Goal: Information Seeking & Learning: Learn about a topic

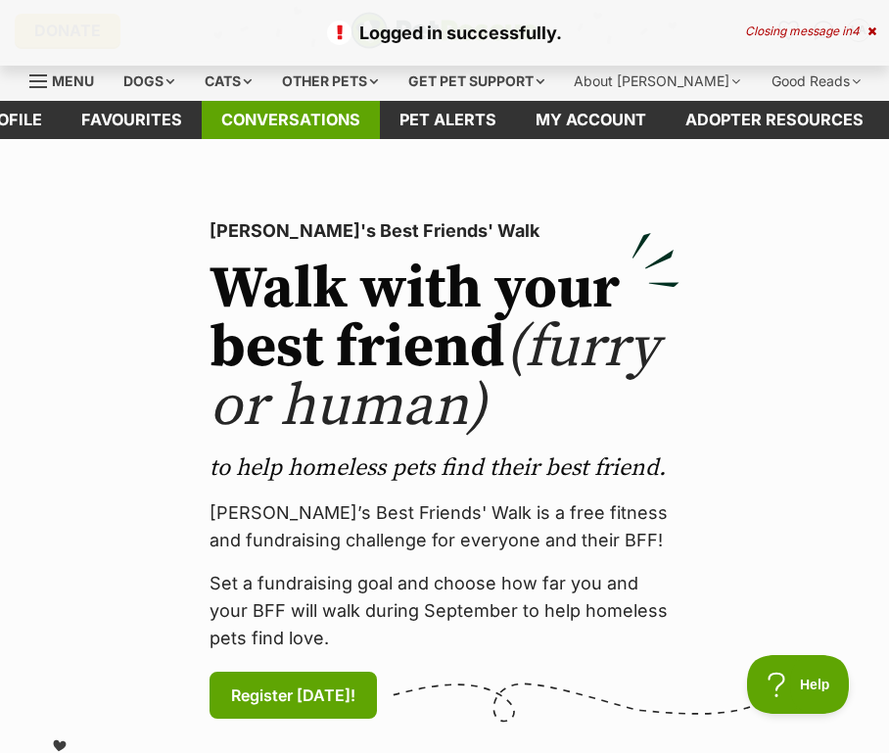
click at [314, 112] on link "Conversations" at bounding box center [291, 120] width 178 height 38
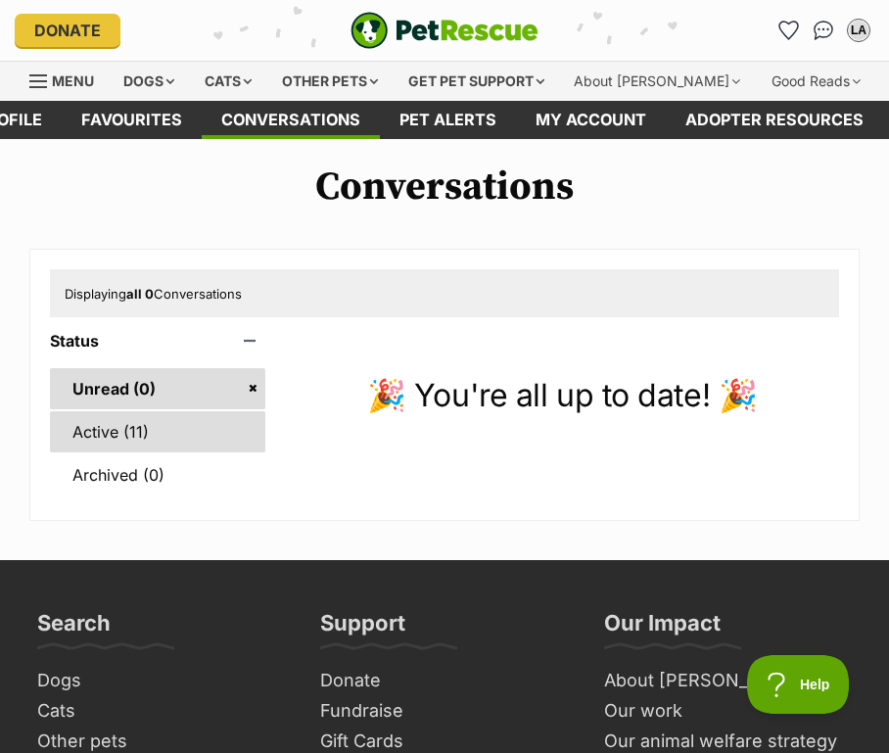
click at [212, 439] on link "Active (11)" at bounding box center [157, 431] width 215 height 41
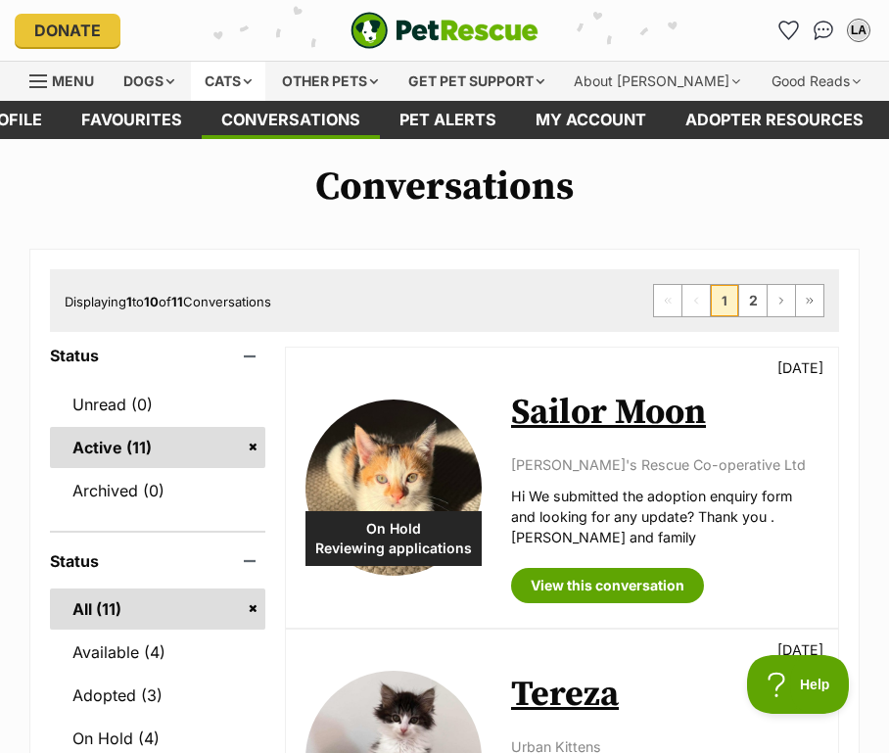
click at [219, 73] on div "Cats" at bounding box center [228, 81] width 74 height 39
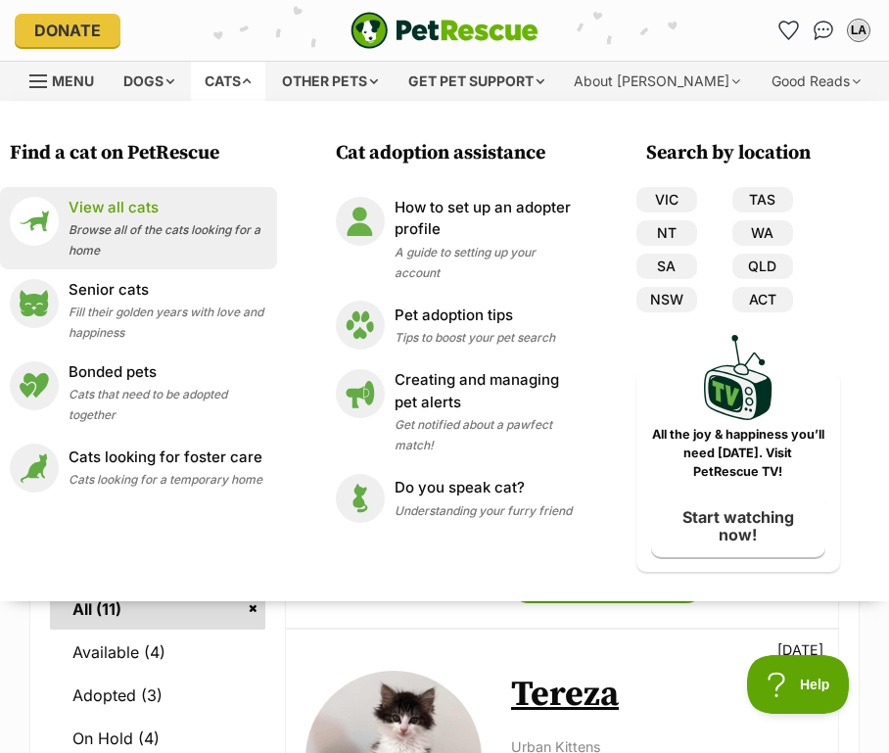
click at [209, 207] on p "View all cats" at bounding box center [168, 208] width 199 height 23
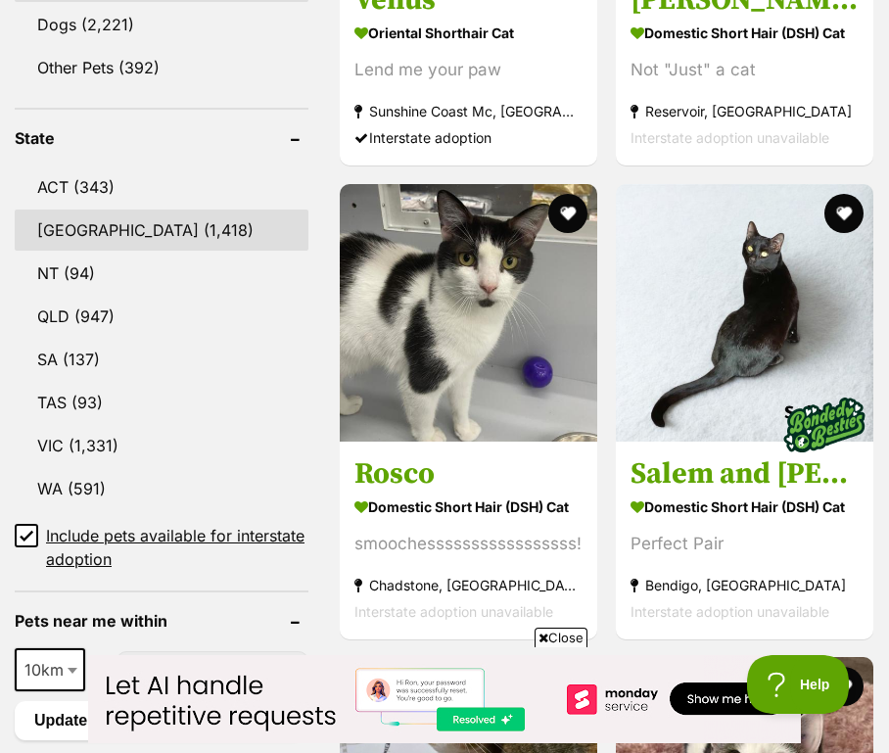
click at [152, 225] on link "NSW (1,418)" at bounding box center [162, 229] width 294 height 41
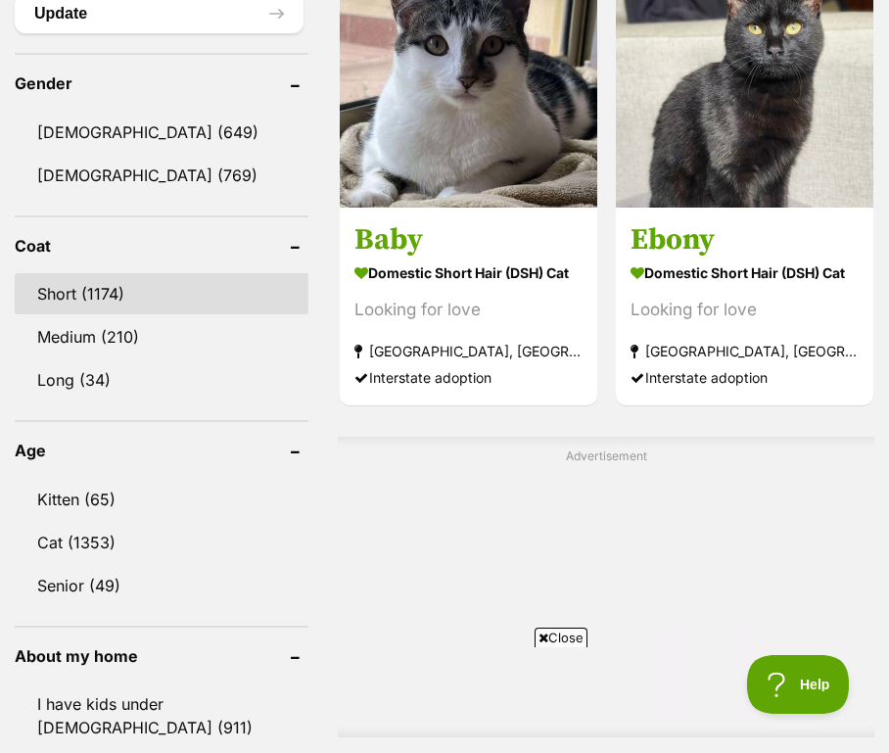
scroll to position [1733, 0]
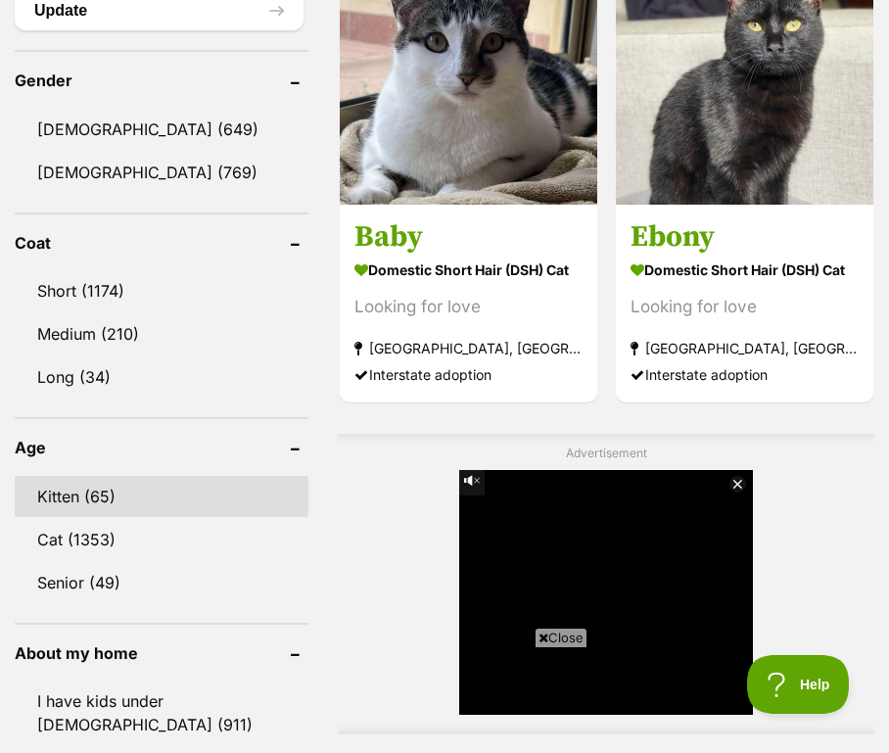
click at [159, 502] on link "Kitten (65)" at bounding box center [162, 496] width 294 height 41
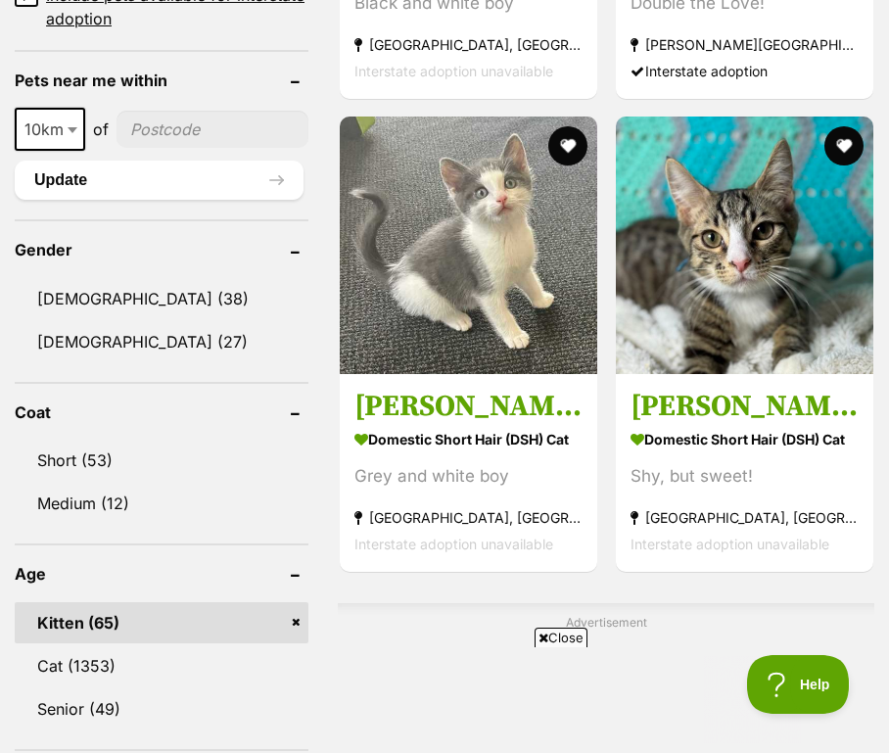
click at [567, 637] on span "Close" at bounding box center [560, 637] width 53 height 20
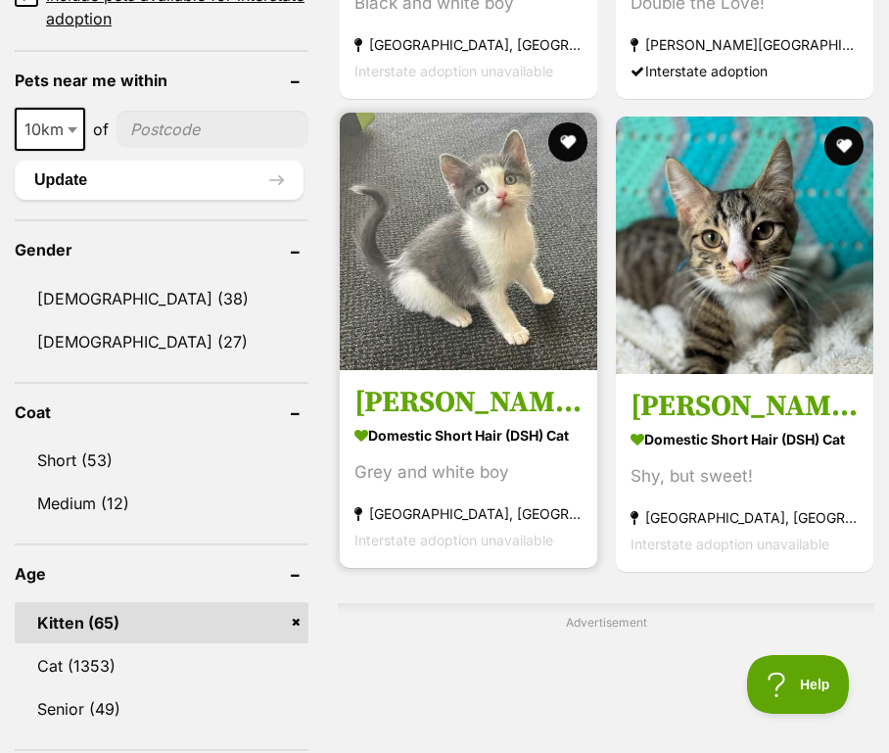
click at [491, 398] on h3 "[PERSON_NAME]" at bounding box center [468, 402] width 228 height 37
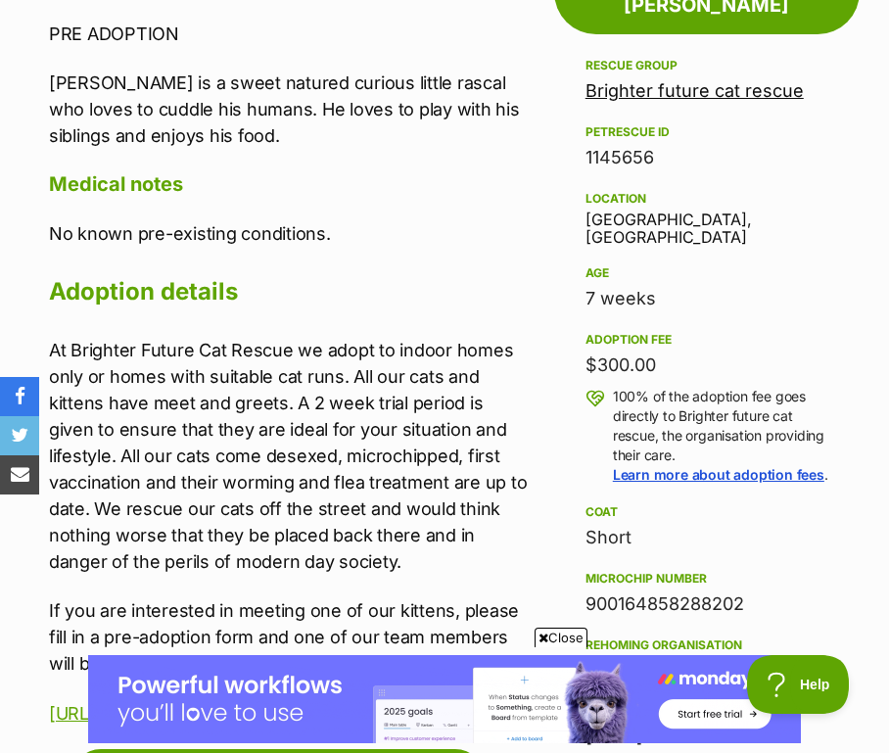
click at [538, 633] on icon at bounding box center [543, 637] width 10 height 13
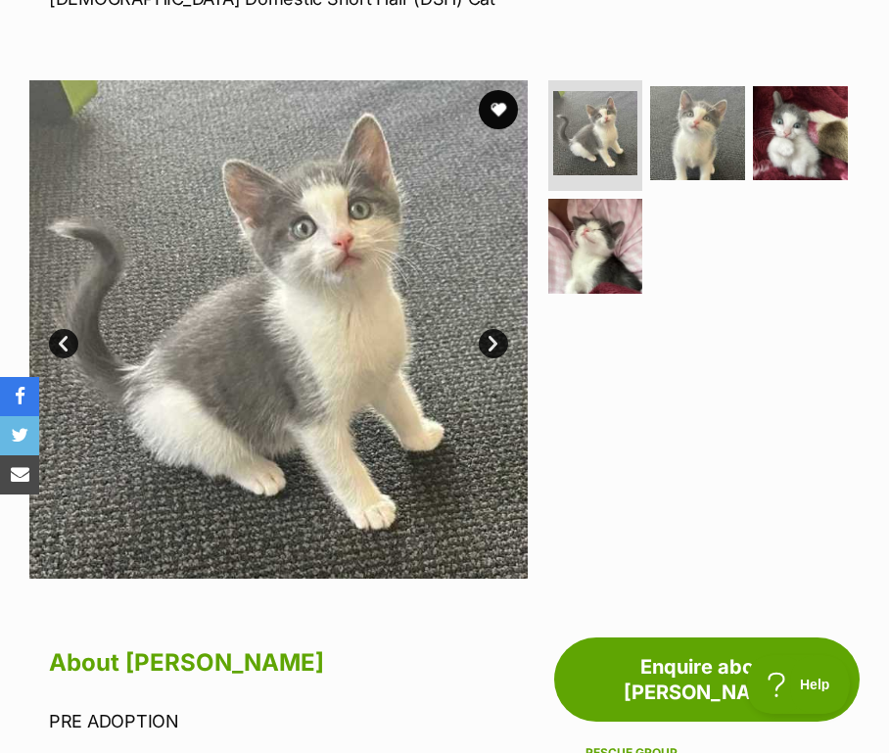
scroll to position [229, 0]
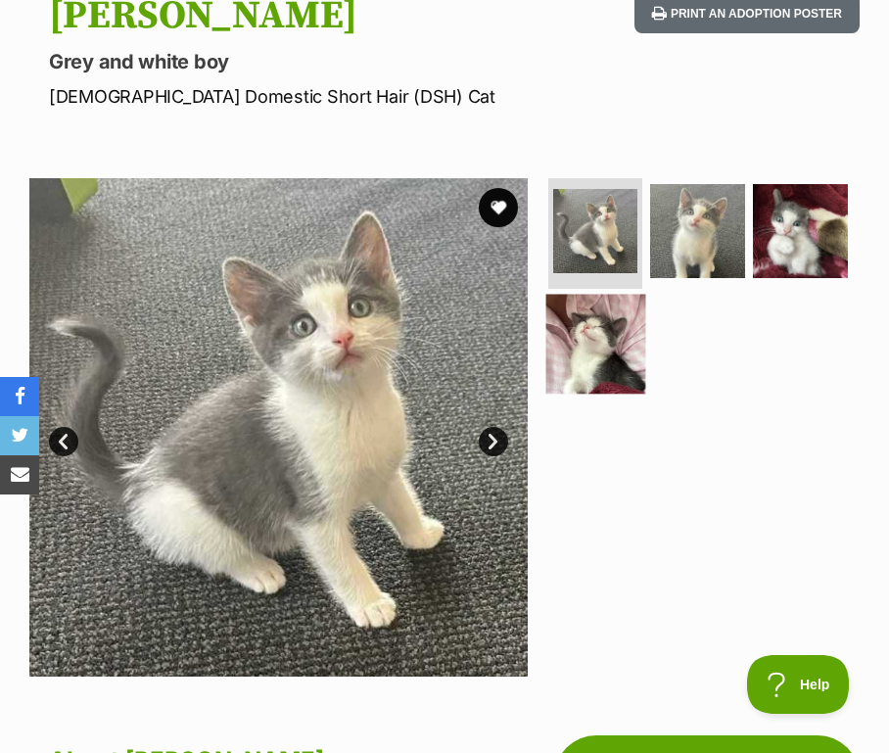
click at [639, 358] on img at bounding box center [594, 344] width 99 height 99
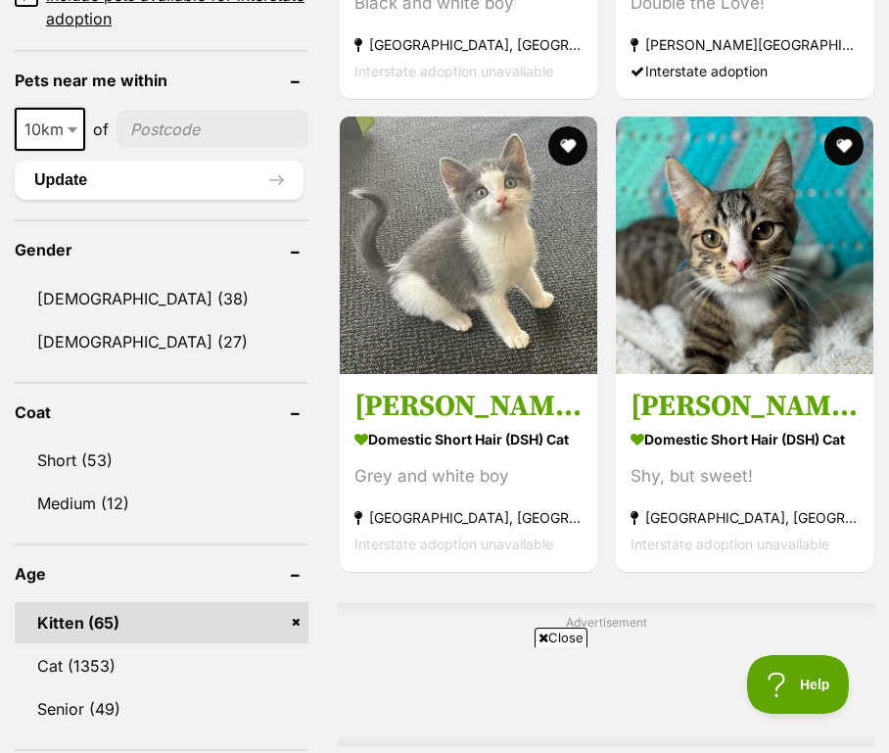
click at [547, 638] on span "Close" at bounding box center [560, 637] width 53 height 20
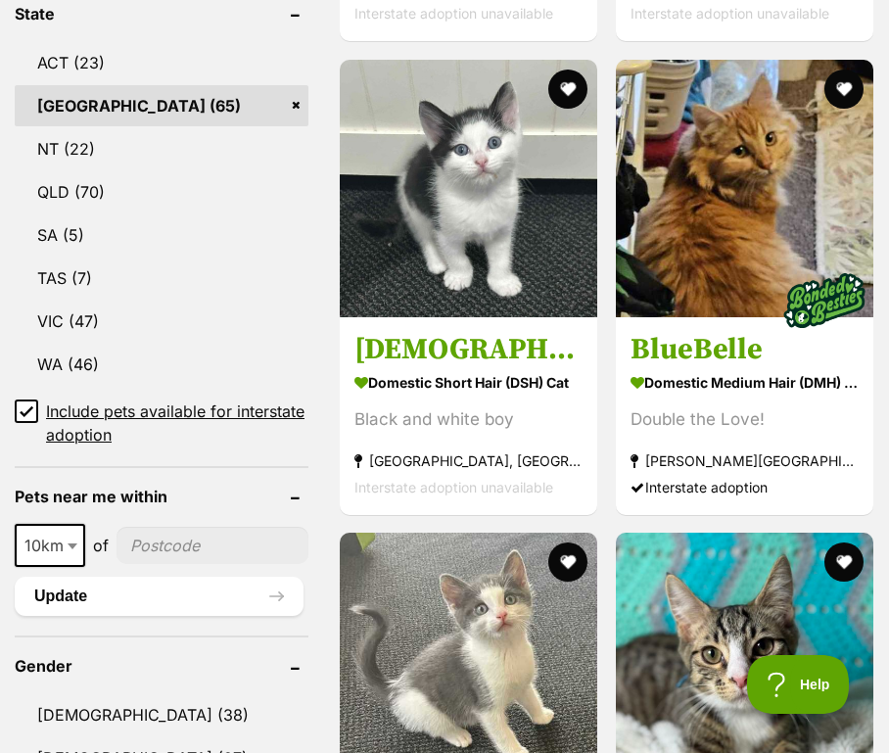
scroll to position [990, 0]
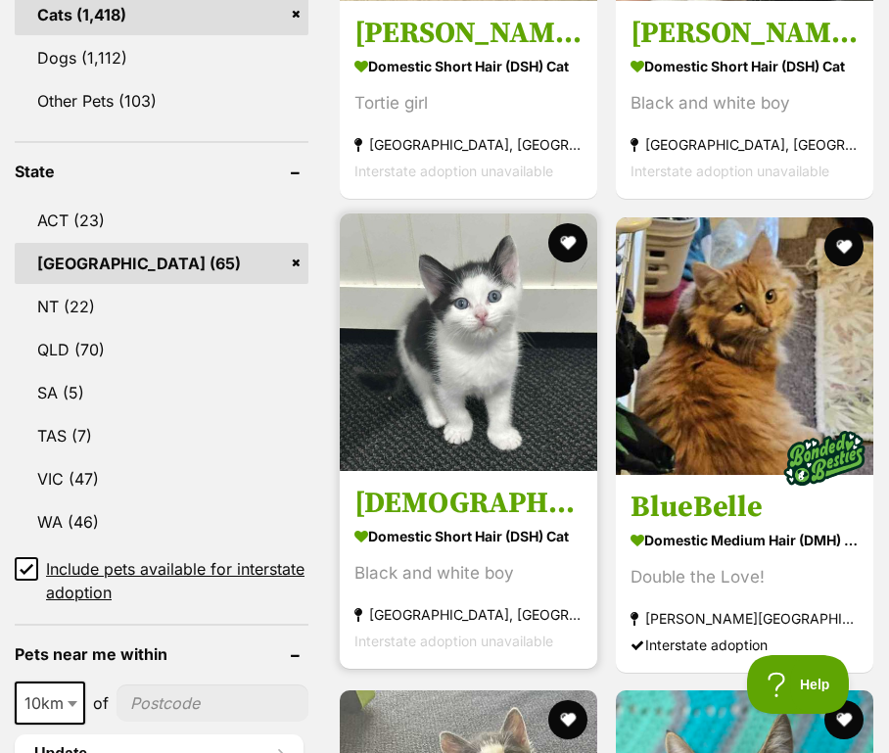
click at [487, 457] on img at bounding box center [468, 341] width 257 height 257
